Goal: Information Seeking & Learning: Learn about a topic

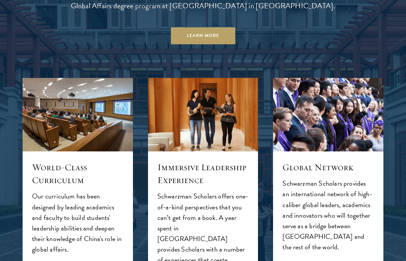
scroll to position [629, 0]
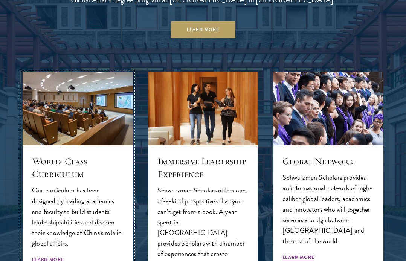
click at [66, 156] on h5 "World-Class Curriculum" at bounding box center [78, 168] width 92 height 26
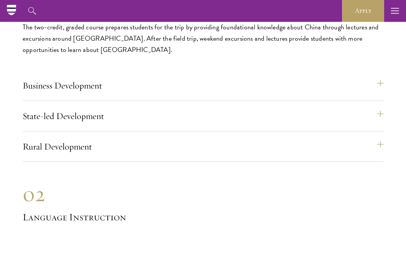
scroll to position [4034, 0]
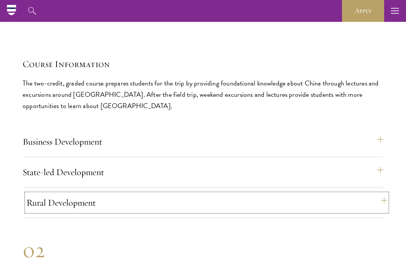
click at [211, 202] on button "Rural Development" at bounding box center [206, 203] width 361 height 18
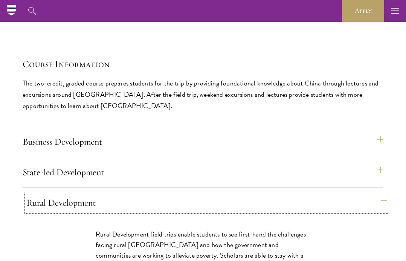
click at [213, 200] on button "Rural Development" at bounding box center [206, 203] width 361 height 18
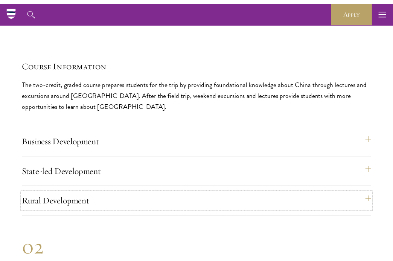
scroll to position [3988, 0]
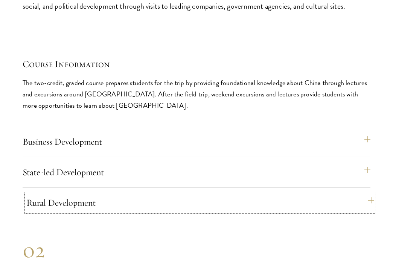
click at [42, 204] on button "Rural Development" at bounding box center [200, 203] width 348 height 18
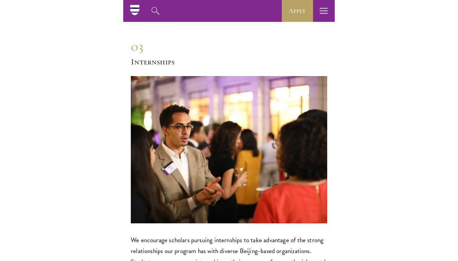
scroll to position [3968, 0]
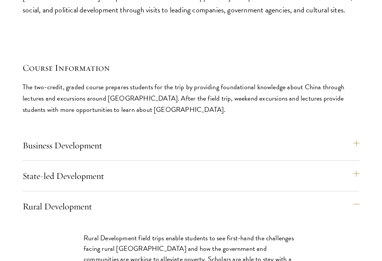
click at [154, 85] on p "The two-credit, graded course prepares students for the trip by providing found…" at bounding box center [191, 98] width 337 height 34
click at [111, 90] on p "The two-credit, graded course prepares students for the trip by providing found…" at bounding box center [191, 98] width 337 height 34
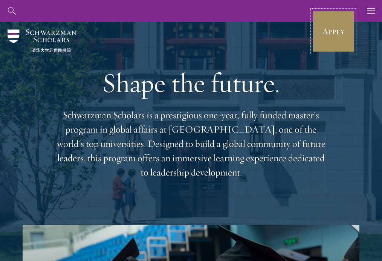
click at [338, 22] on link "Apply" at bounding box center [333, 31] width 42 height 42
